Goal: Transaction & Acquisition: Purchase product/service

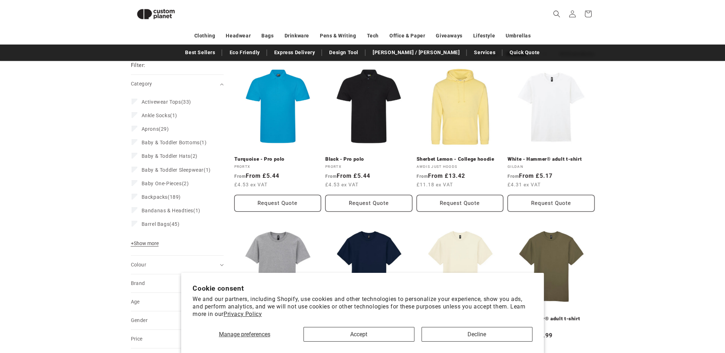
scroll to position [61, 0]
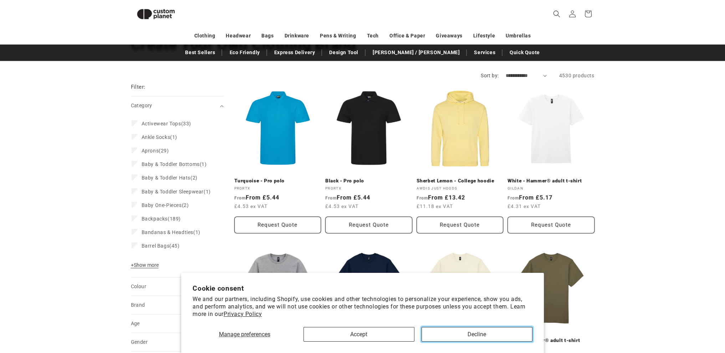
click at [471, 335] on button "Decline" at bounding box center [477, 334] width 111 height 15
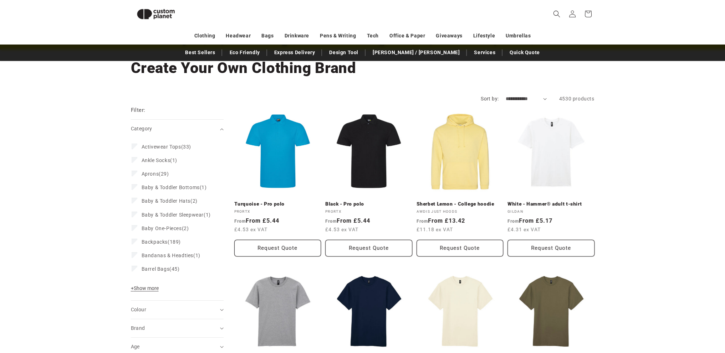
scroll to position [26, 0]
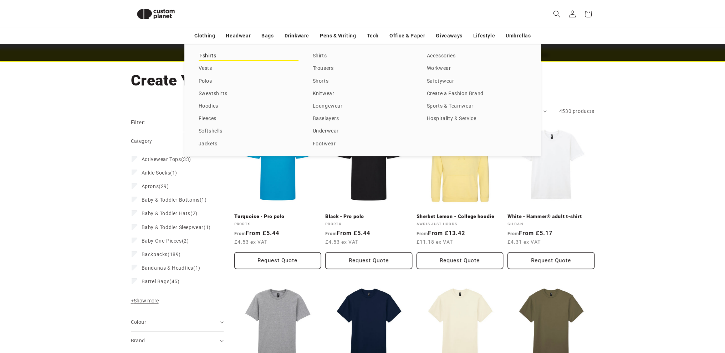
click at [205, 52] on link "T-shirts" at bounding box center [249, 56] width 100 height 10
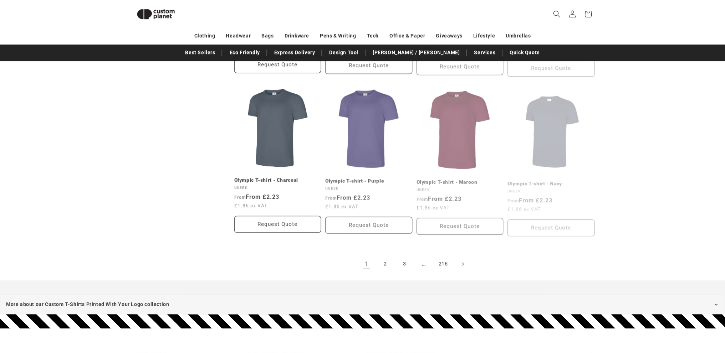
scroll to position [739, 0]
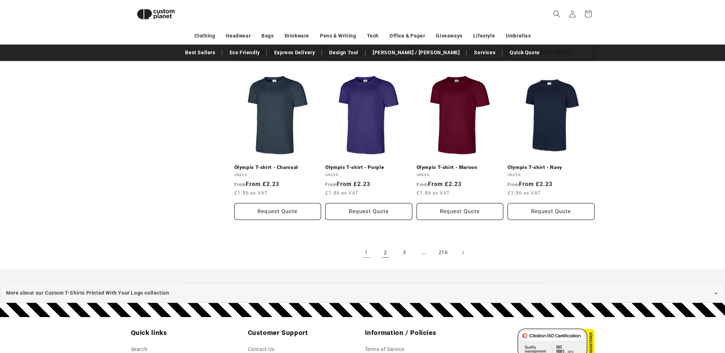
click at [384, 245] on link "2" at bounding box center [386, 253] width 16 height 16
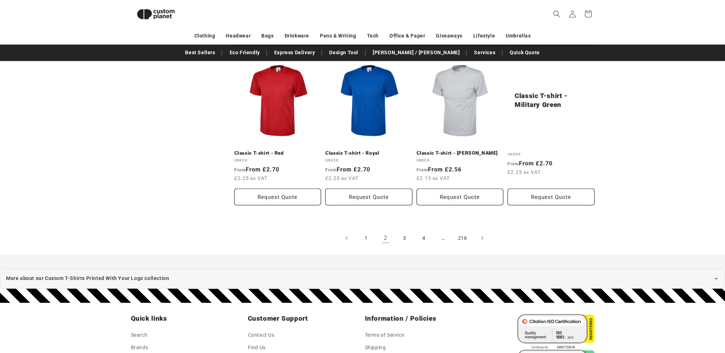
scroll to position [740, 0]
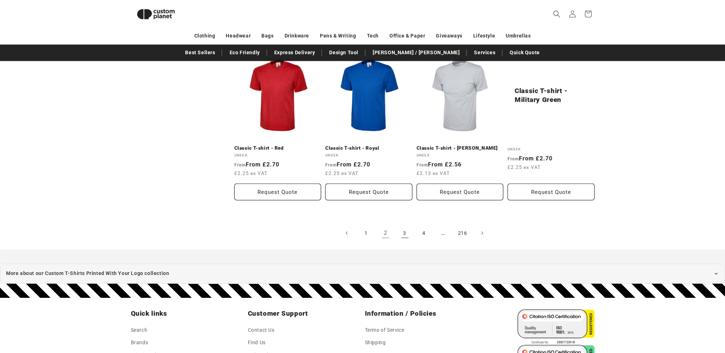
click at [404, 228] on link "3" at bounding box center [405, 233] width 16 height 16
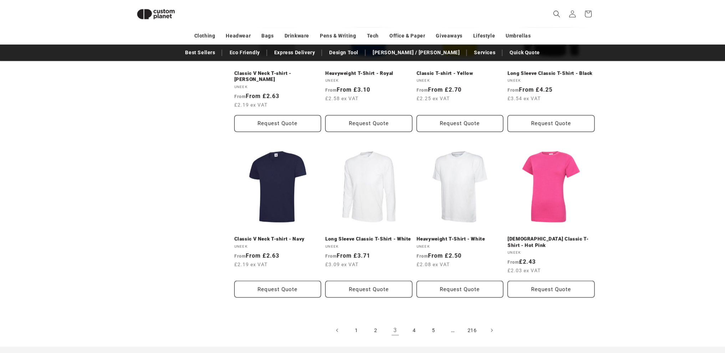
scroll to position [668, 0]
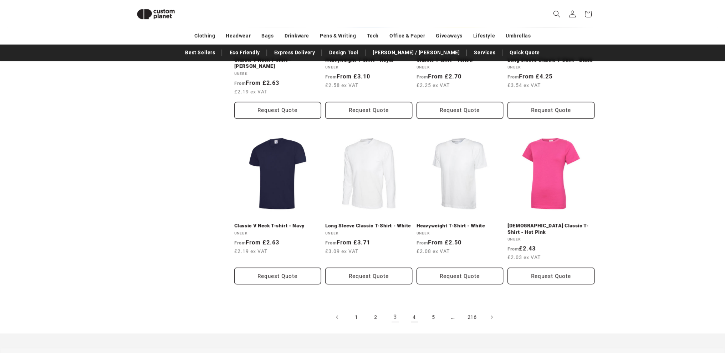
click at [413, 310] on link "4" at bounding box center [415, 318] width 16 height 16
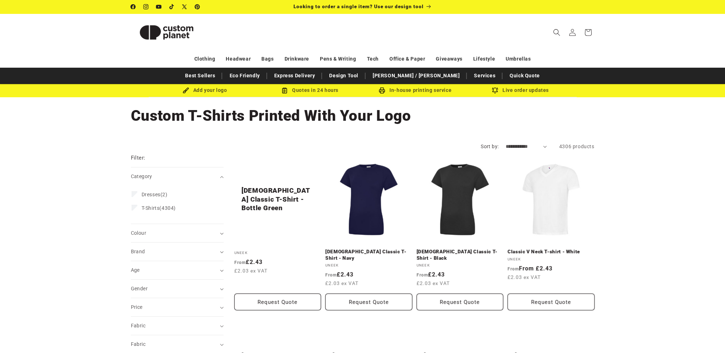
drag, startPoint x: 161, startPoint y: 240, endPoint x: 152, endPoint y: 70, distance: 170.4
